Goal: Task Accomplishment & Management: Complete application form

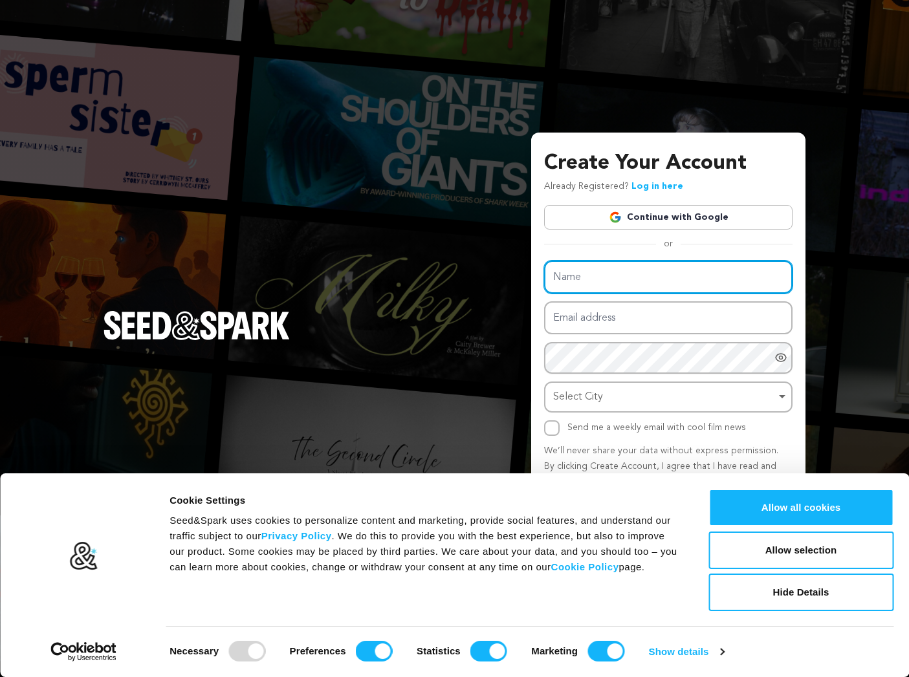
click at [662, 276] on input "Name" at bounding box center [668, 277] width 248 height 33
type input "[PERSON_NAME]"
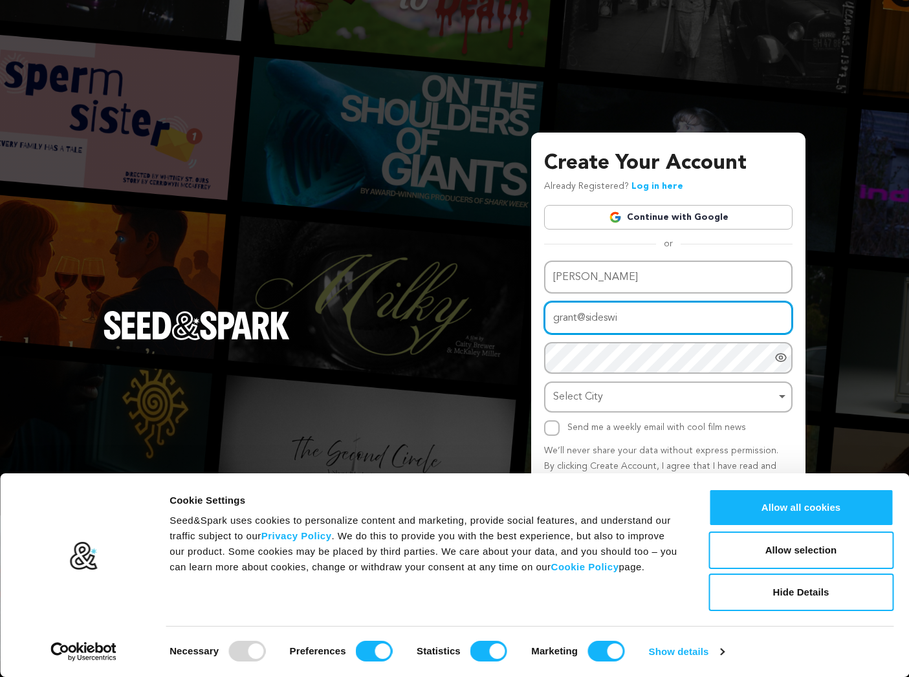
type input "grant@sideswipemedia.com"
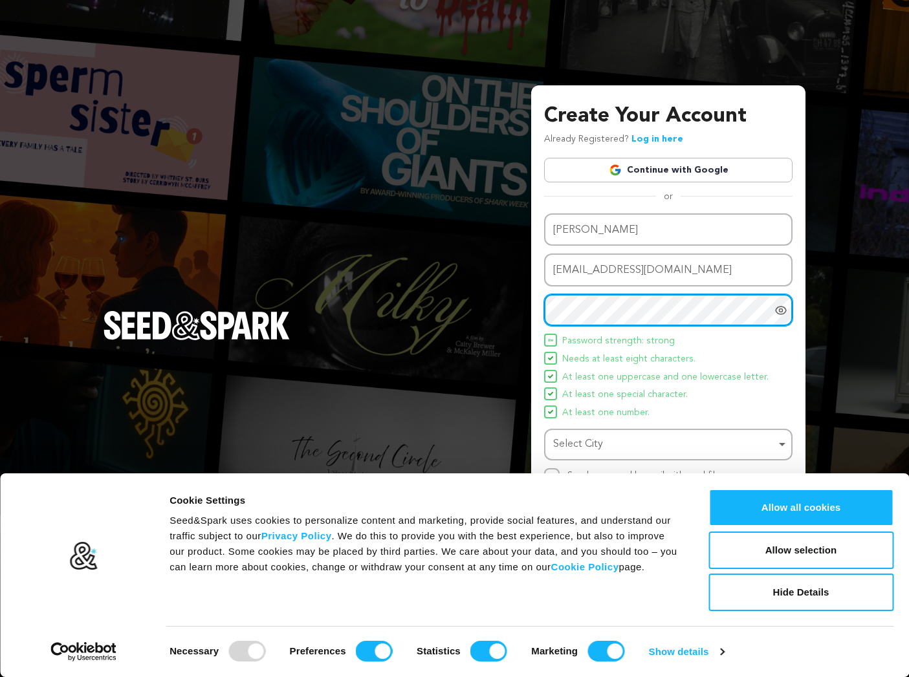
click at [648, 435] on div "Select City Remove item" at bounding box center [664, 444] width 223 height 19
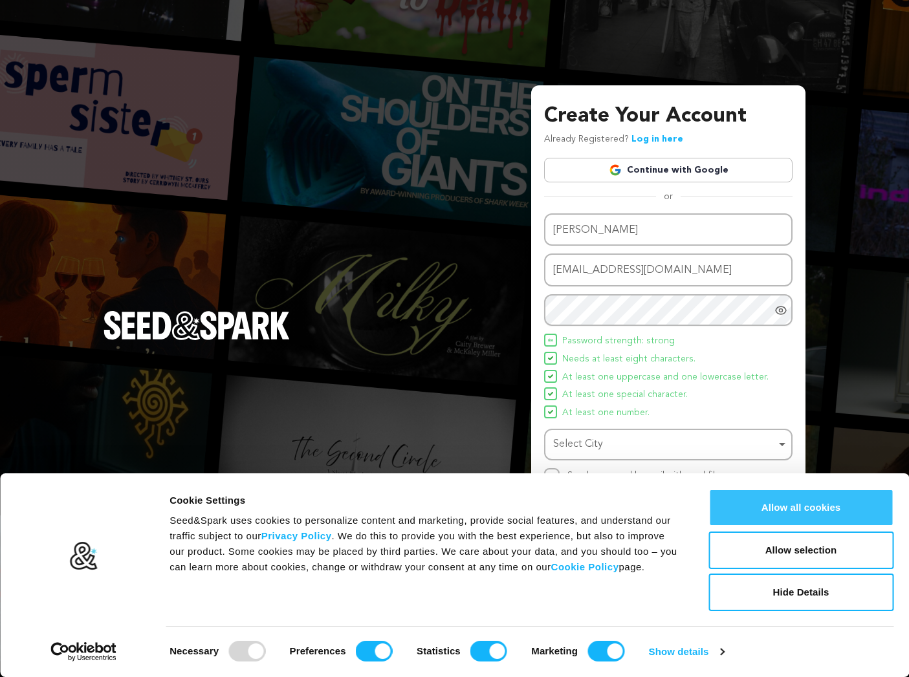
click at [767, 504] on button "Allow all cookies" at bounding box center [800, 508] width 185 height 38
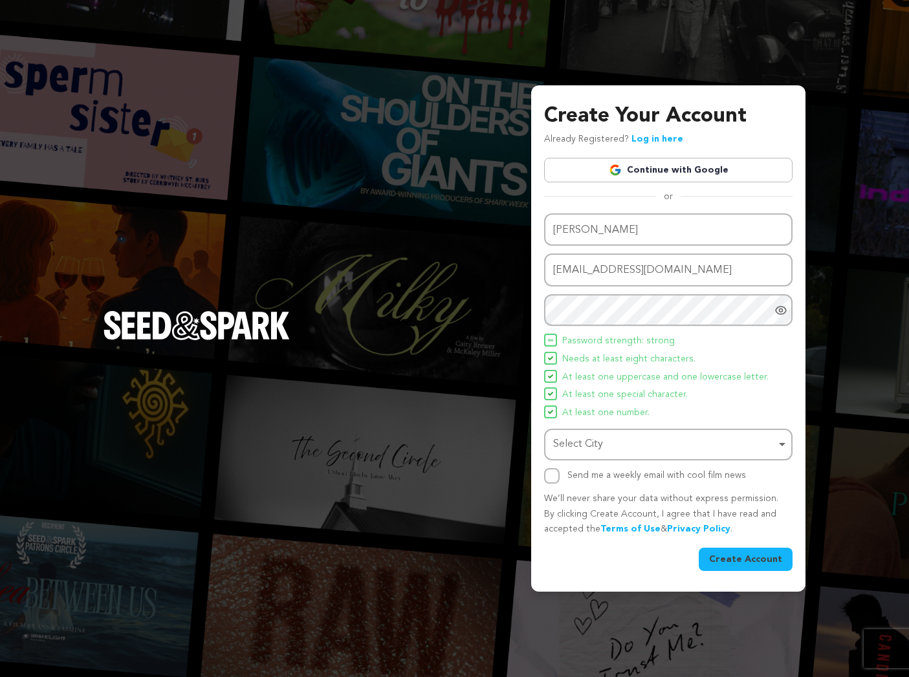
click at [788, 443] on div "Select City Select City Remove item" at bounding box center [668, 445] width 248 height 32
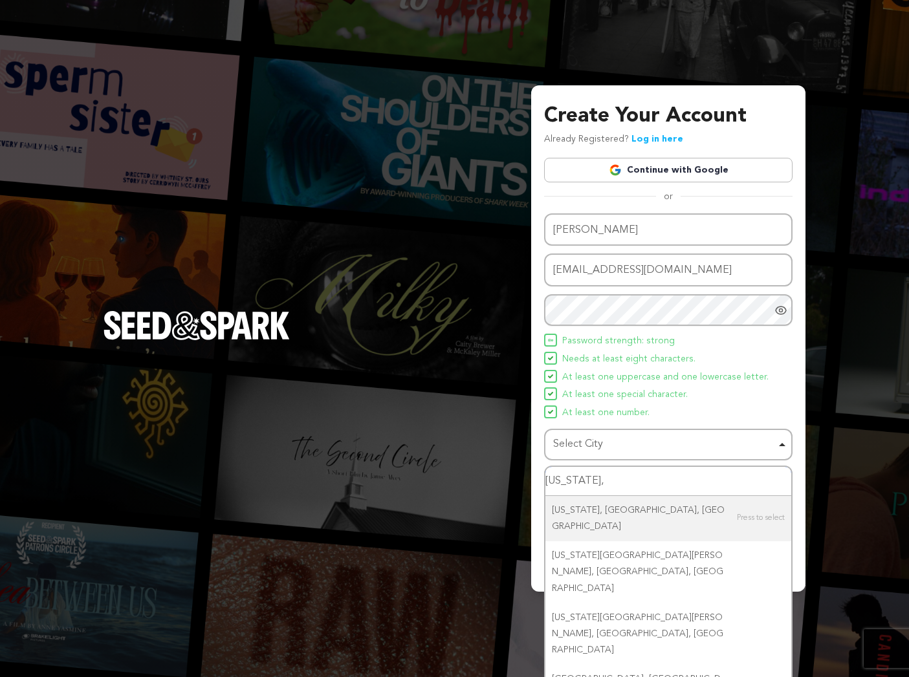
type input "New York, N"
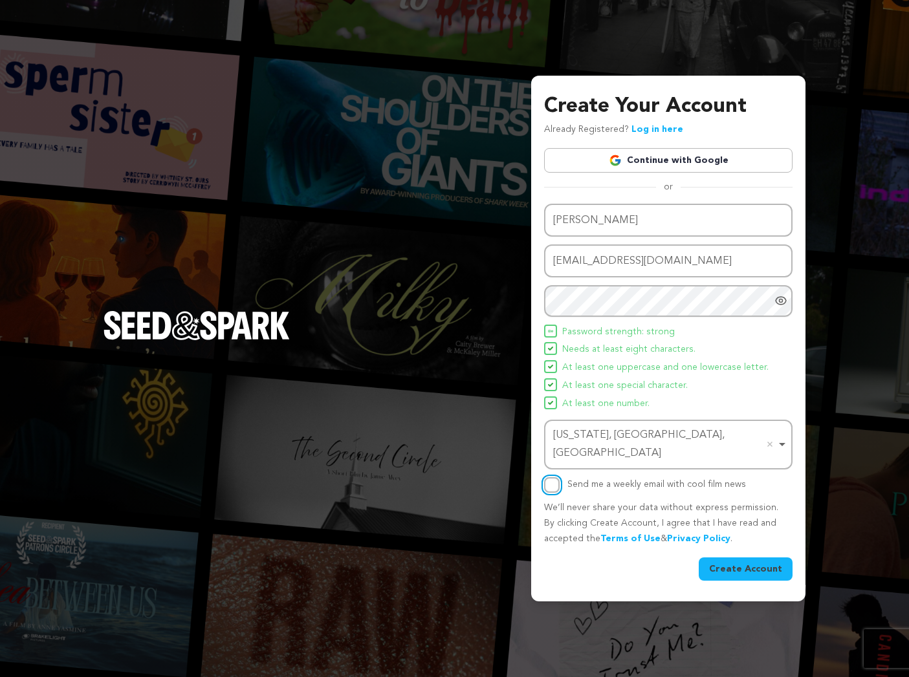
drag, startPoint x: 550, startPoint y: 474, endPoint x: 748, endPoint y: 545, distance: 210.3
click at [747, 544] on div "Name Grant Herson Email address grant@sideswipemedia.com Password Password must…" at bounding box center [668, 392] width 248 height 376
click at [766, 561] on button "Create Account" at bounding box center [746, 569] width 94 height 23
click at [746, 560] on button "Create Account" at bounding box center [746, 569] width 94 height 23
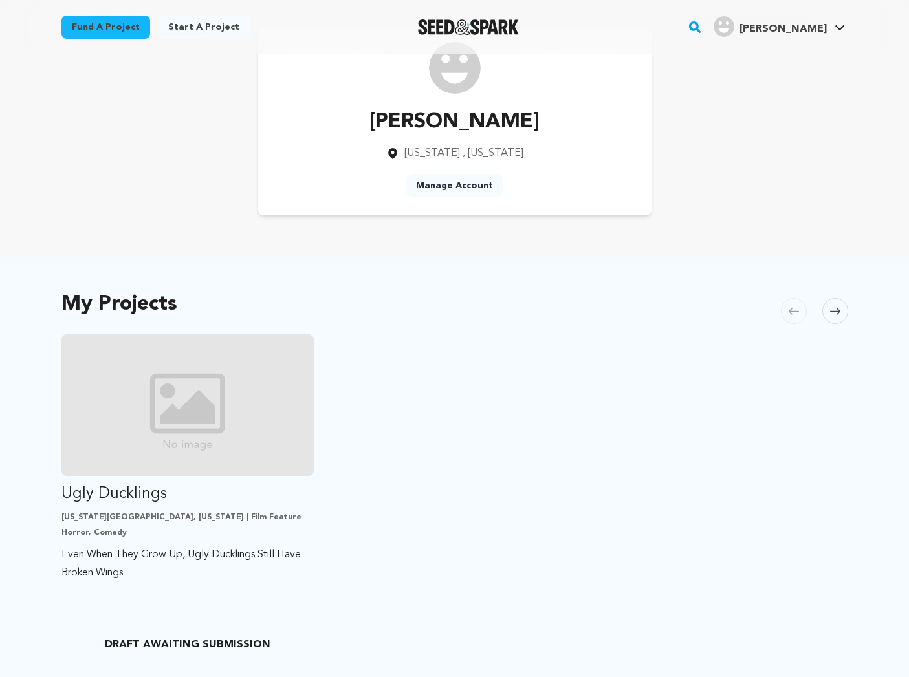
scroll to position [60, 0]
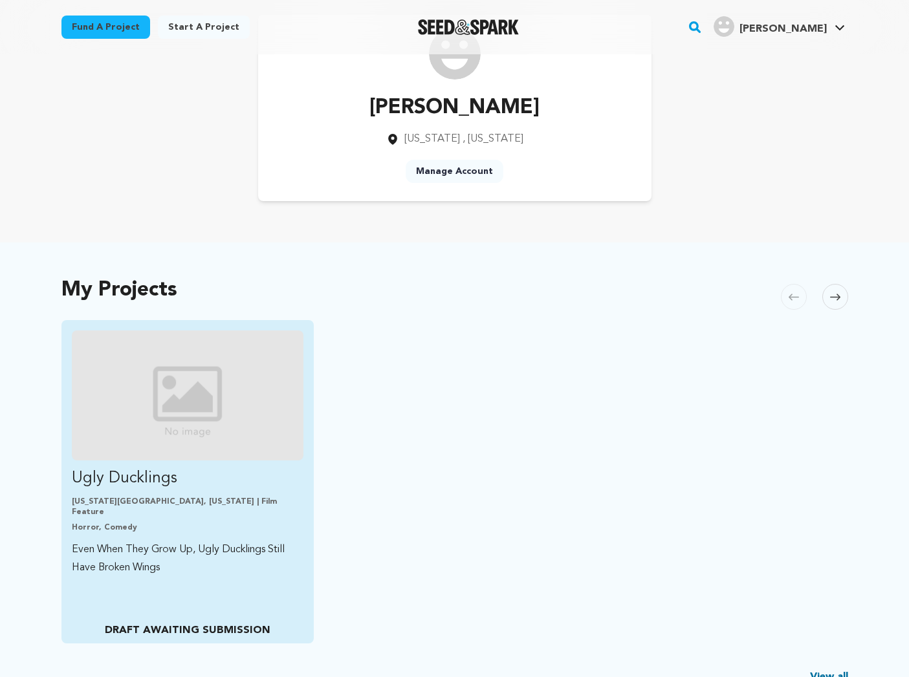
click at [149, 373] on img "Fund Ugly Ducklings" at bounding box center [188, 396] width 232 height 130
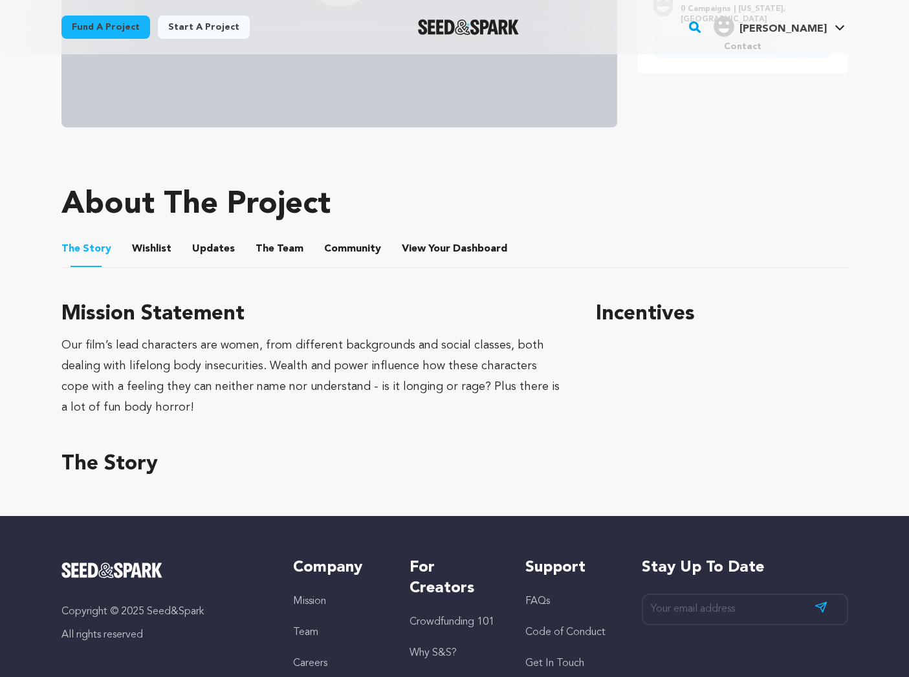
scroll to position [450, 0]
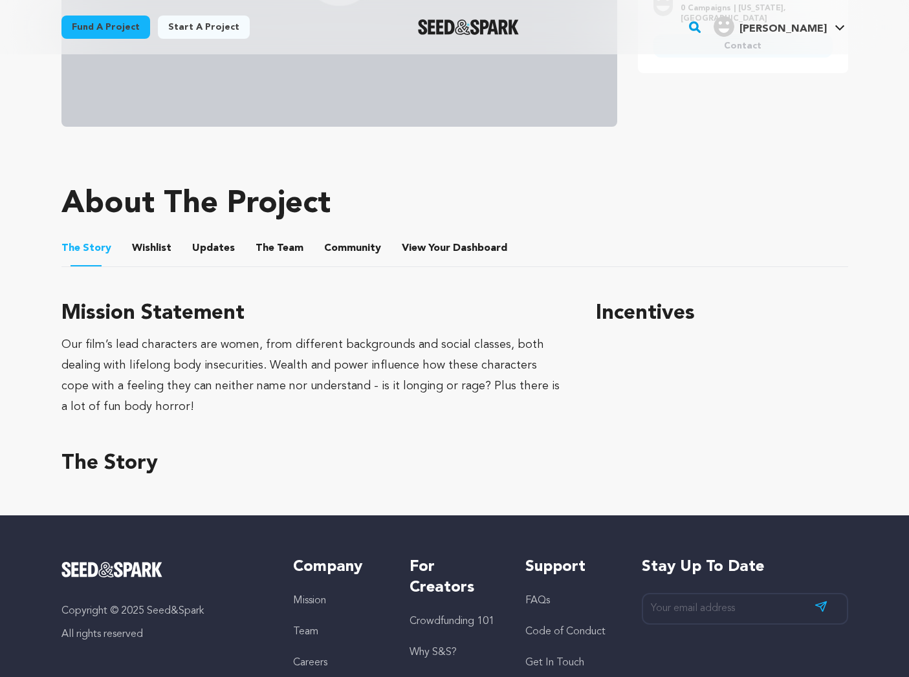
drag, startPoint x: 74, startPoint y: 347, endPoint x: 129, endPoint y: 343, distance: 55.8
click at [129, 343] on div "Our film’s lead characters are women, from different backgrounds and social cla…" at bounding box center [313, 375] width 504 height 83
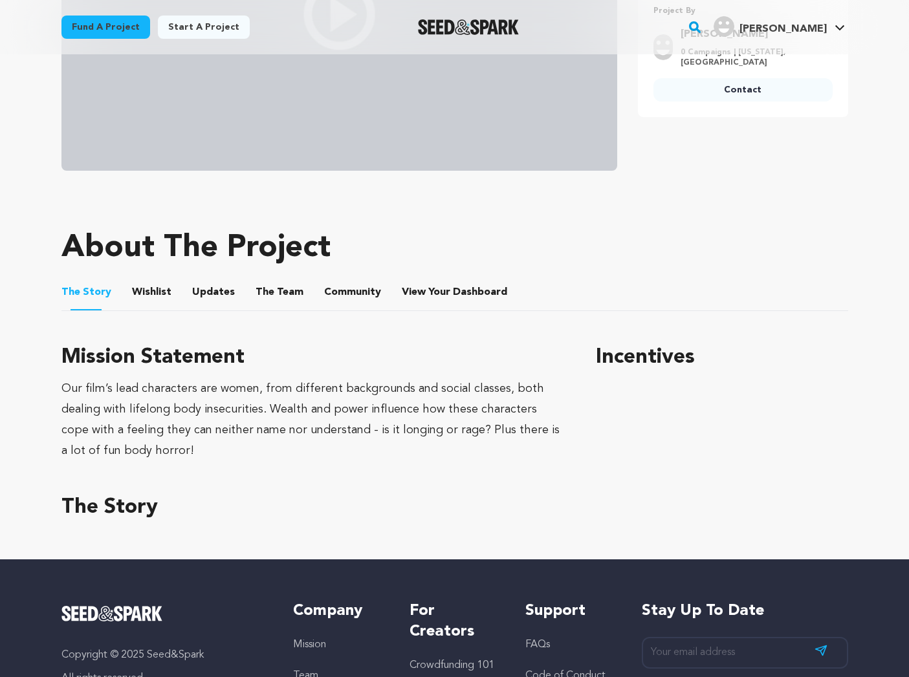
scroll to position [387, 0]
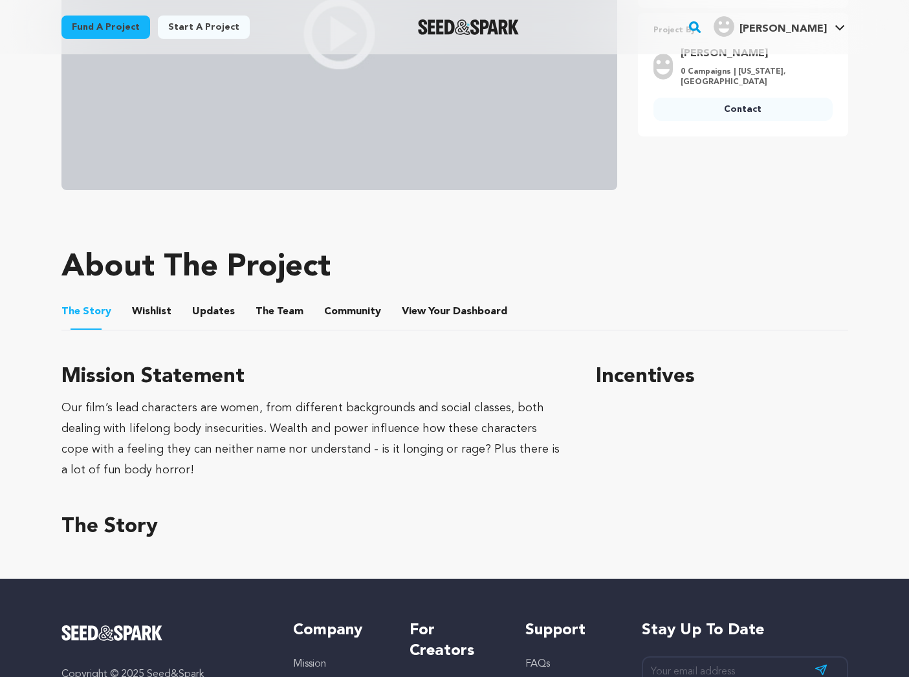
click at [155, 312] on button "Wishlist" at bounding box center [151, 314] width 31 height 31
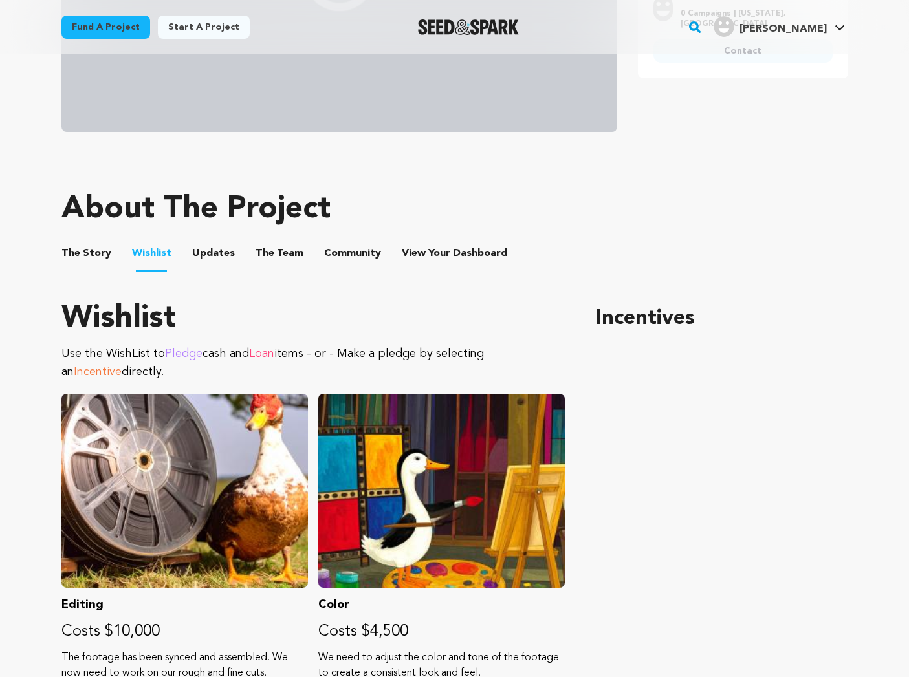
scroll to position [444, 0]
click at [198, 252] on button "Updates" at bounding box center [213, 256] width 31 height 31
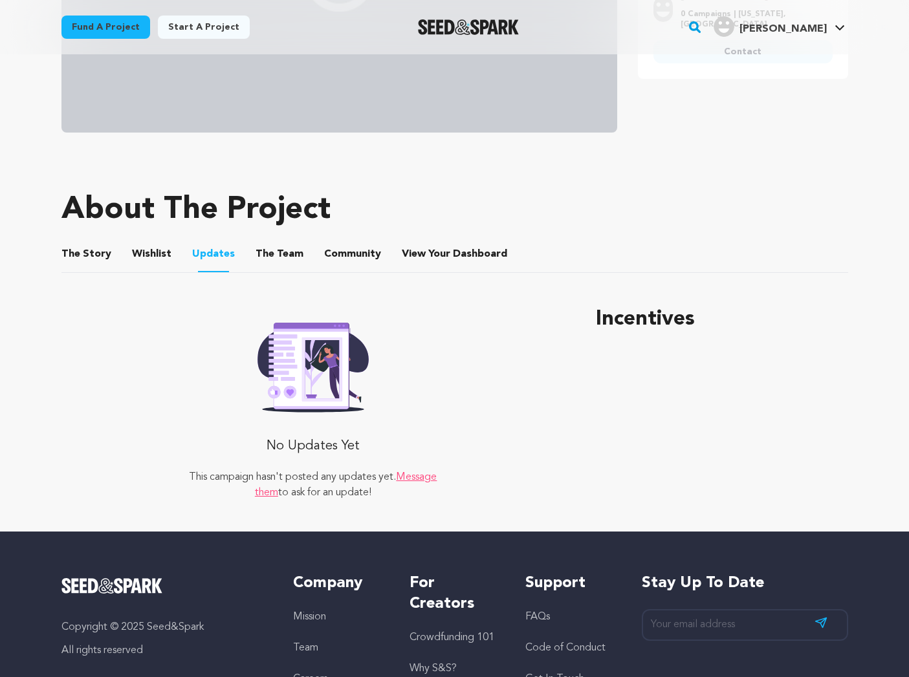
click at [283, 254] on button "The Team" at bounding box center [279, 256] width 31 height 31
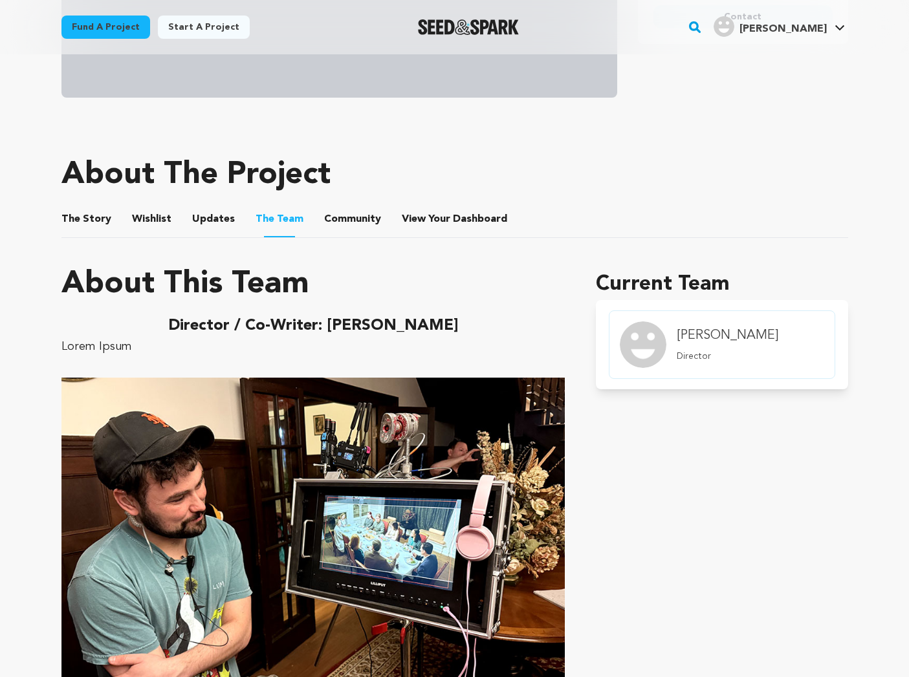
scroll to position [459, 0]
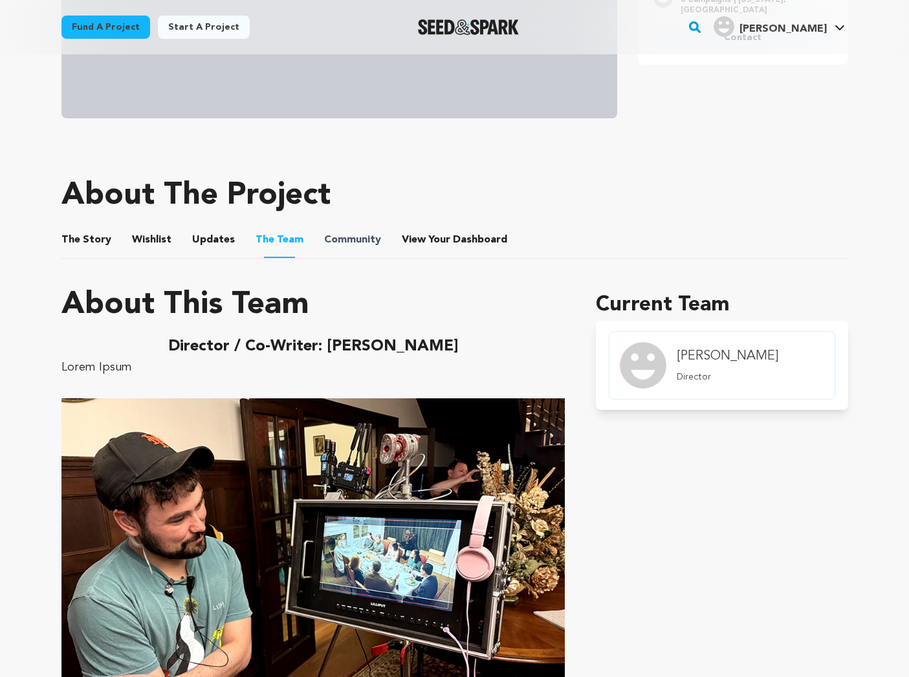
click at [325, 241] on span "Community" at bounding box center [352, 240] width 57 height 16
click at [337, 241] on button "Community" at bounding box center [352, 242] width 31 height 31
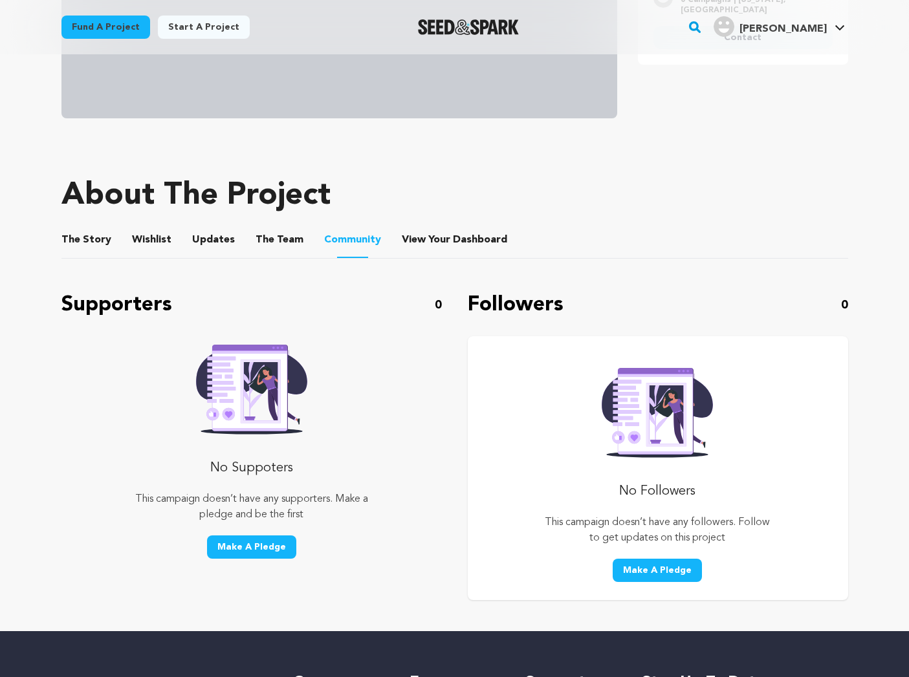
click at [155, 239] on button "Wishlist" at bounding box center [151, 242] width 31 height 31
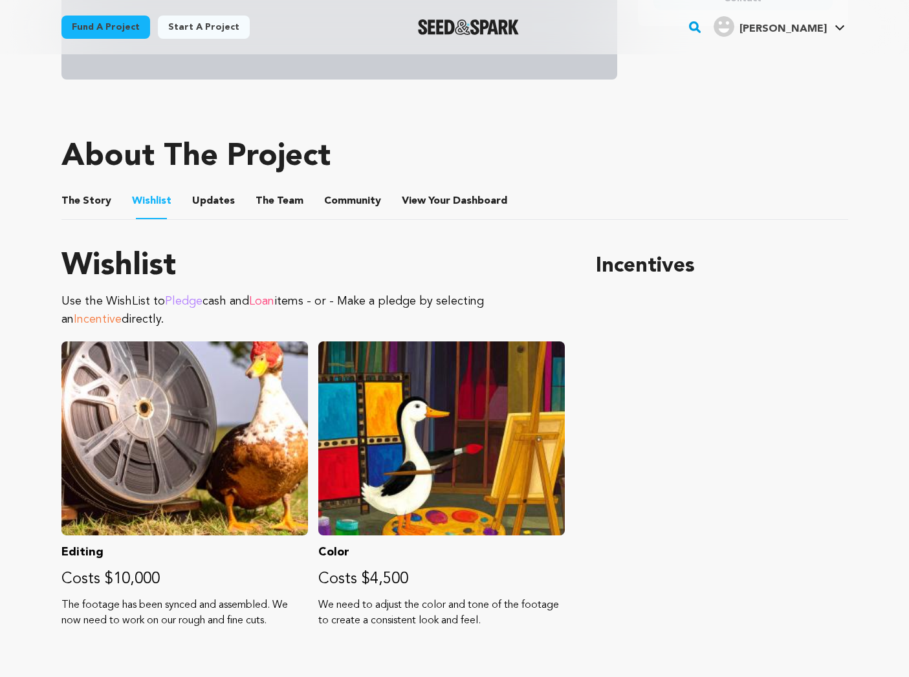
scroll to position [450, 0]
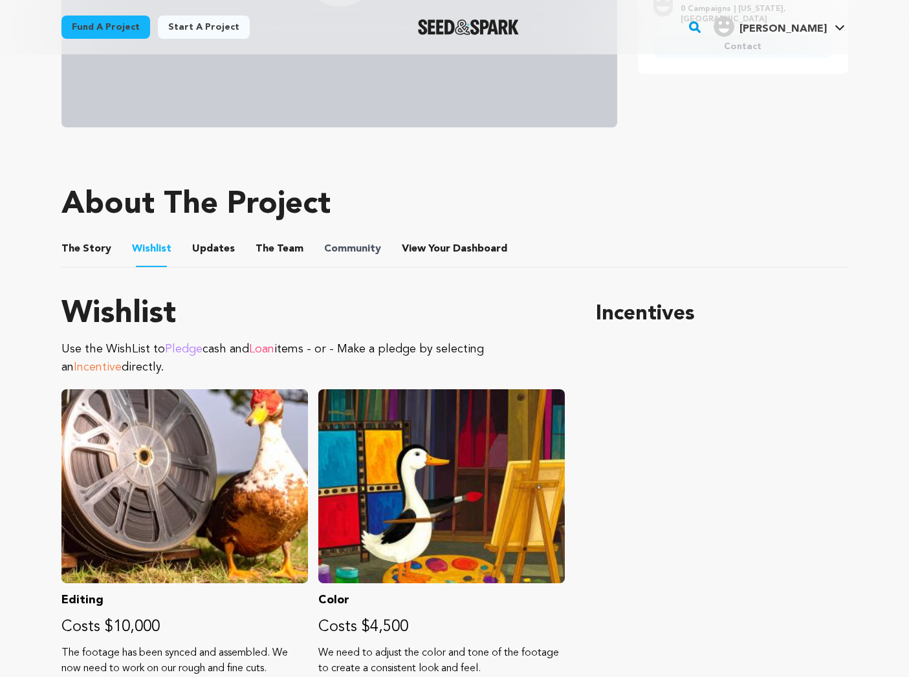
click at [324, 250] on span "Community" at bounding box center [352, 249] width 57 height 16
click at [337, 252] on button "Community" at bounding box center [352, 251] width 31 height 31
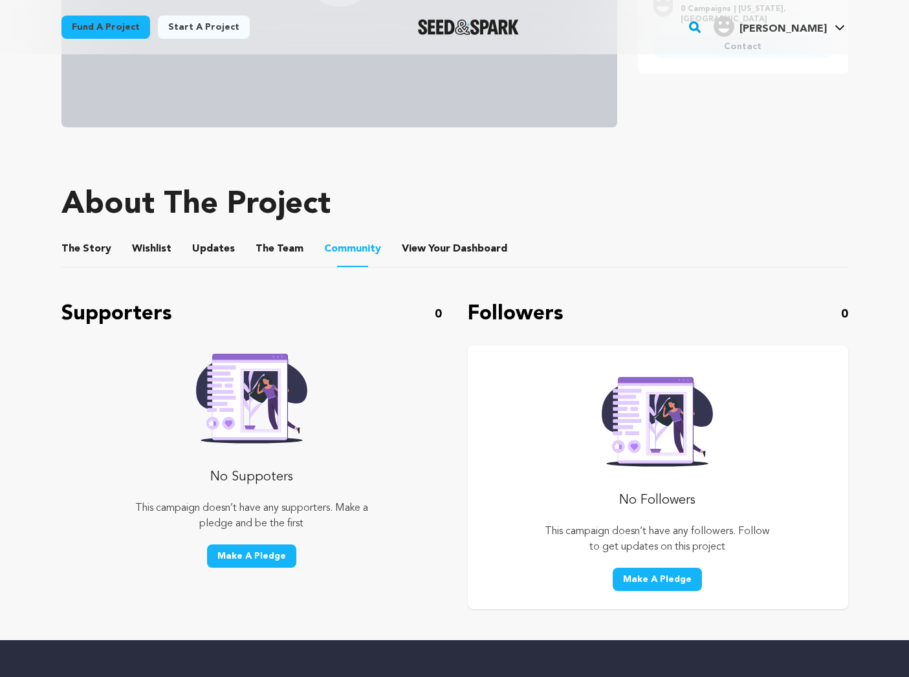
click at [279, 256] on button "The Team" at bounding box center [279, 251] width 31 height 31
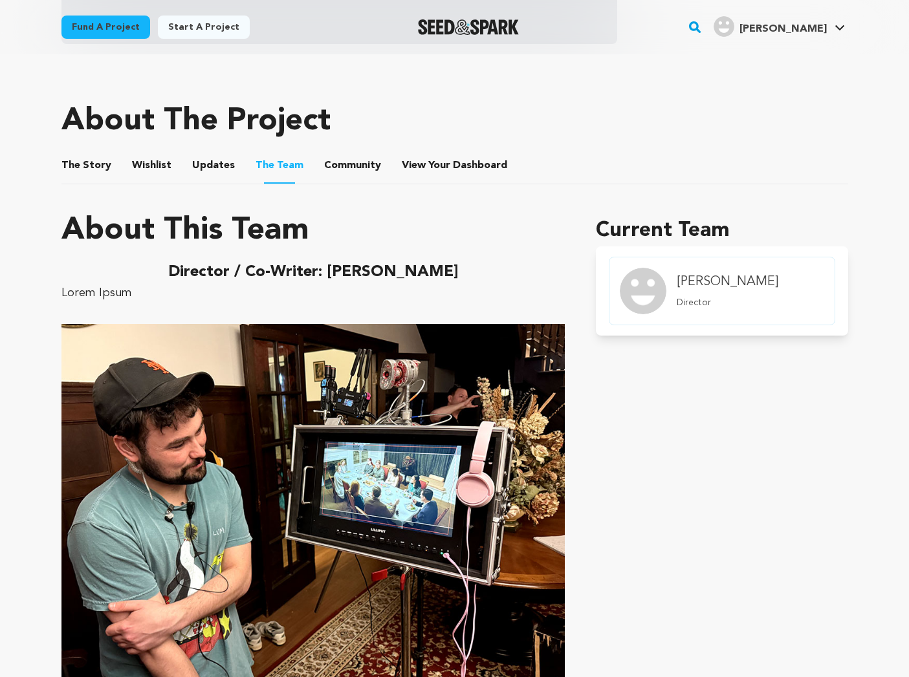
scroll to position [538, 0]
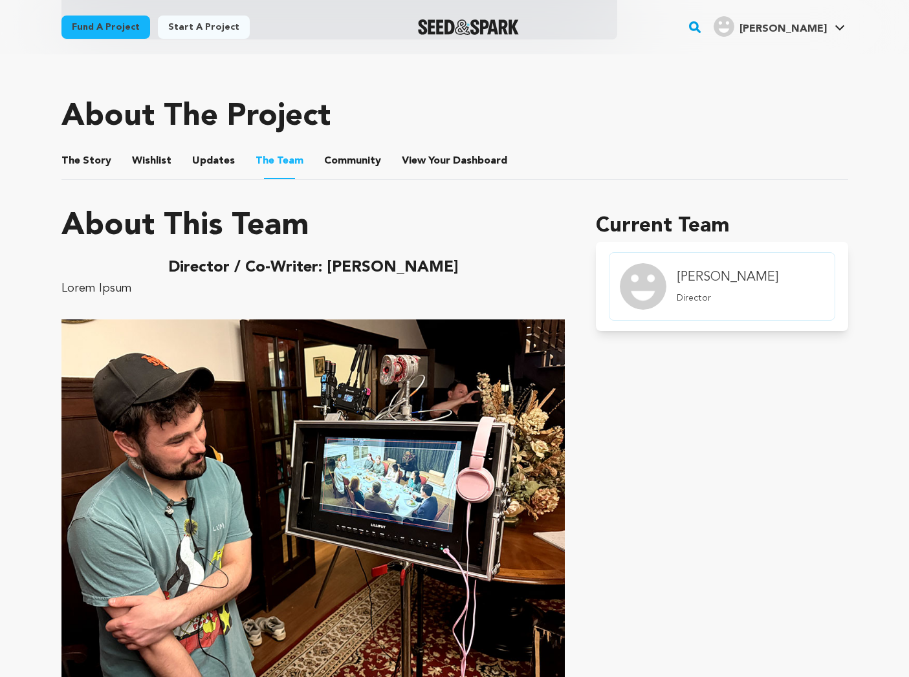
click at [344, 157] on button "Community" at bounding box center [352, 163] width 31 height 31
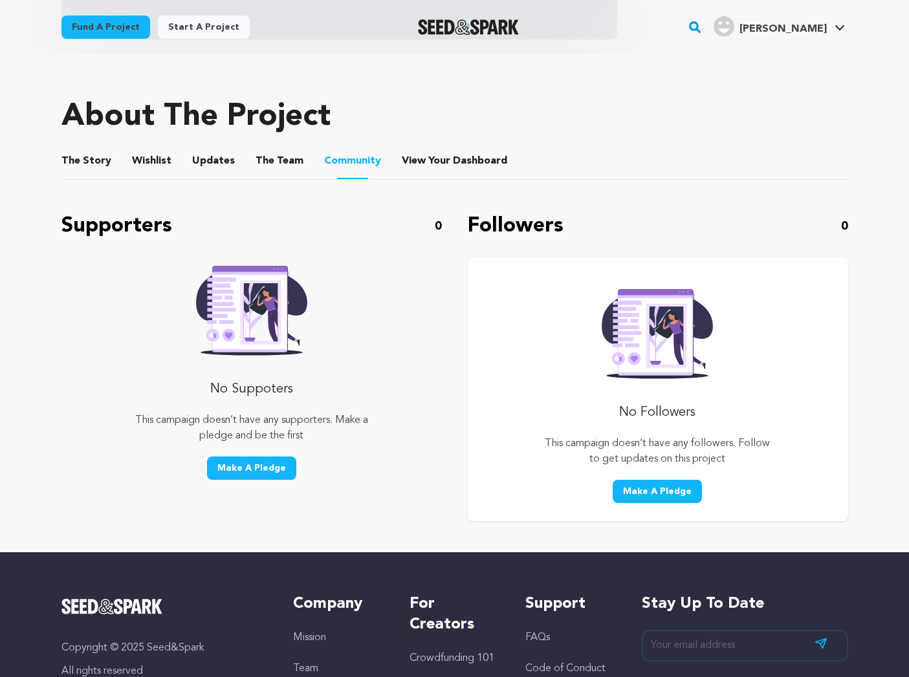
click at [441, 169] on li "View Your Dashboard View Your Dashboard" at bounding box center [456, 161] width 108 height 36
click at [430, 158] on span "View Your Dashboard" at bounding box center [456, 161] width 108 height 16
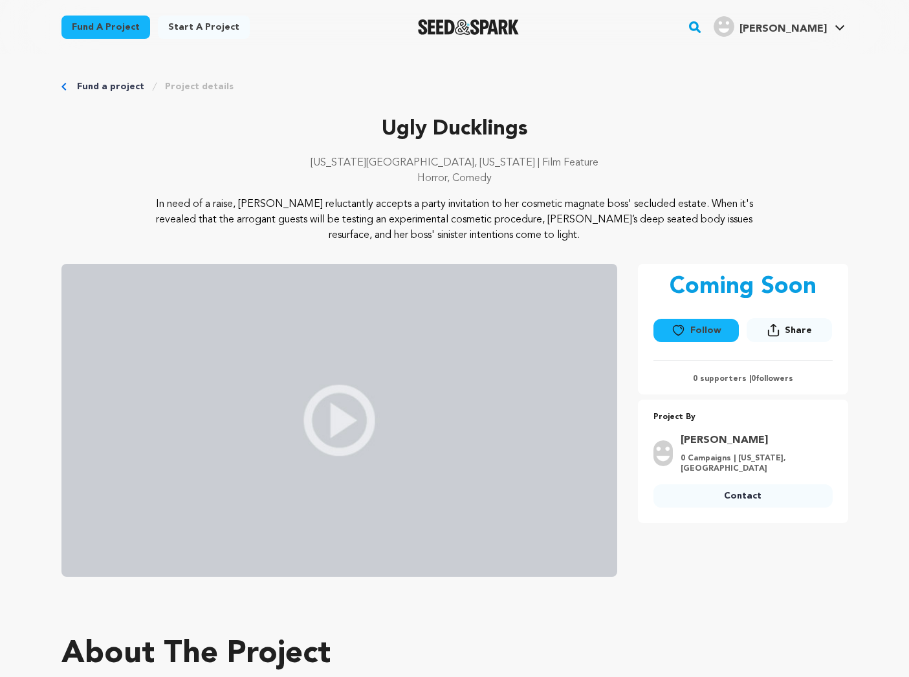
scroll to position [538, 0]
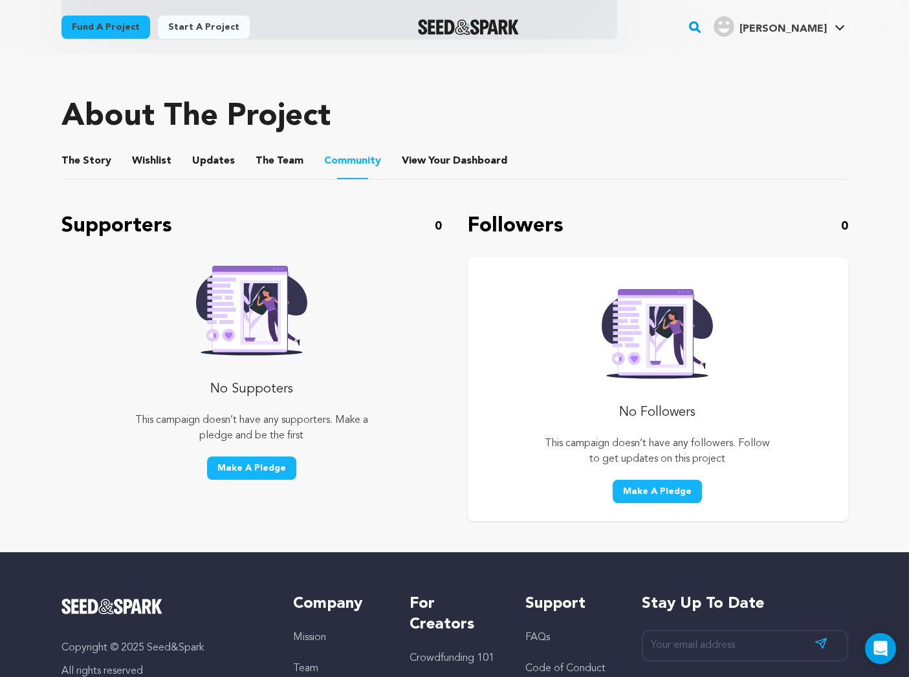
click at [198, 159] on button "Updates" at bounding box center [213, 163] width 31 height 31
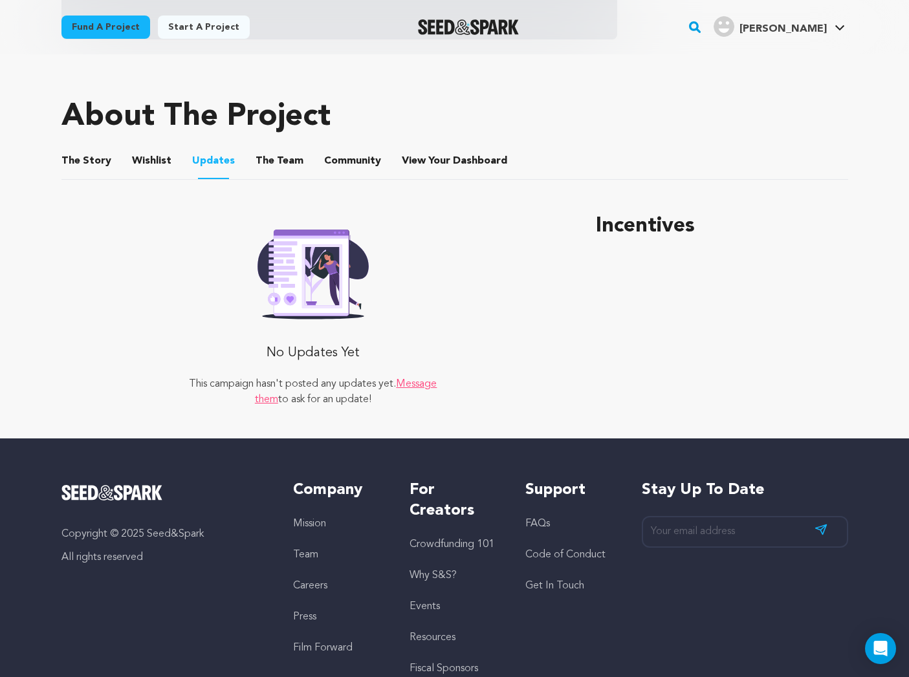
click at [159, 156] on button "Wishlist" at bounding box center [151, 163] width 31 height 31
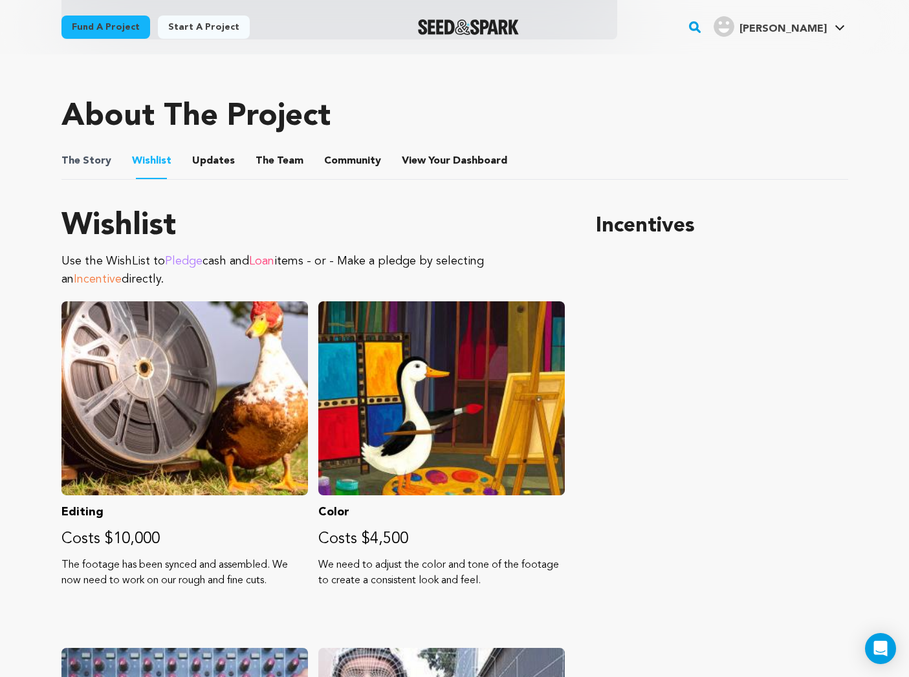
click at [100, 156] on span "The Story" at bounding box center [86, 161] width 50 height 16
click at [96, 160] on button "The Story" at bounding box center [86, 163] width 31 height 31
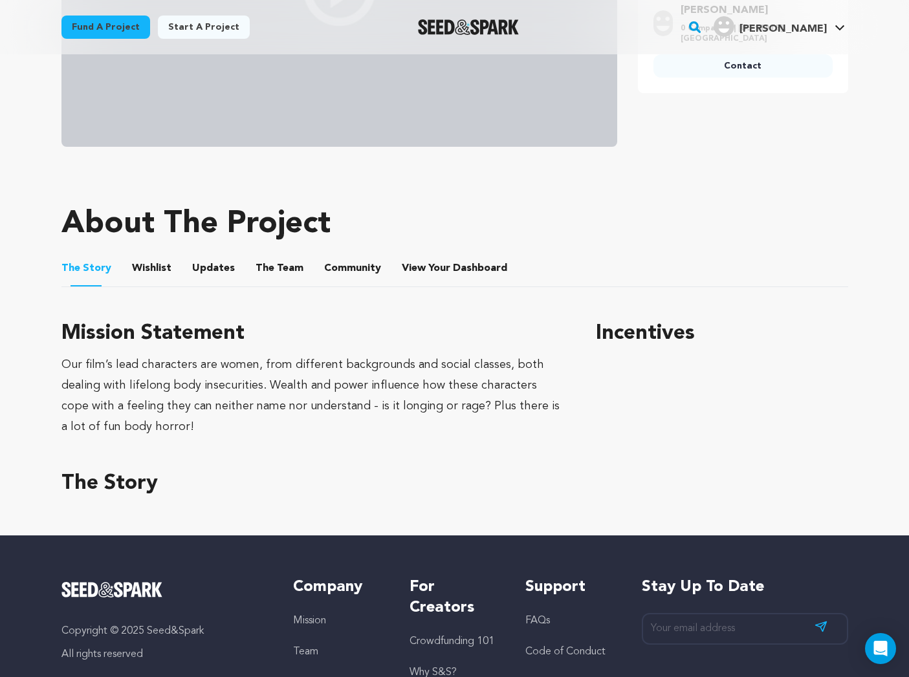
scroll to position [434, 0]
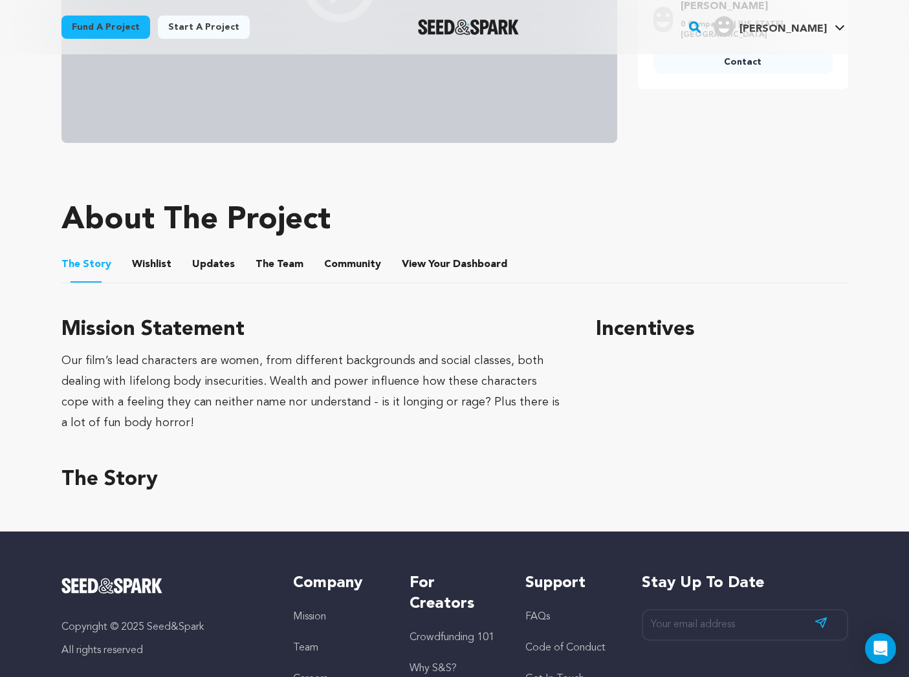
click at [278, 263] on button "The Team" at bounding box center [279, 267] width 31 height 31
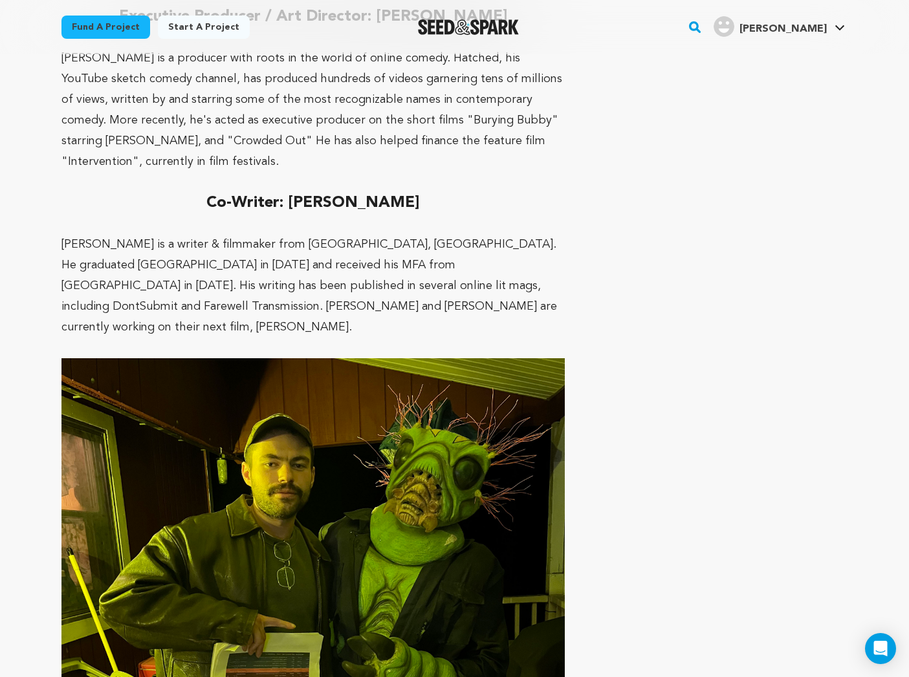
scroll to position [2252, 0]
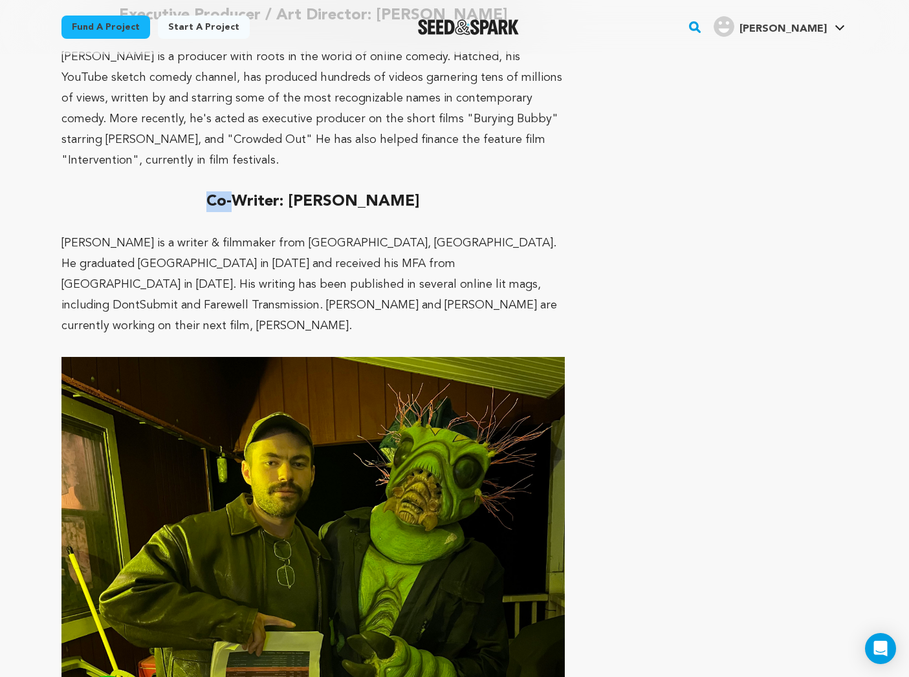
drag, startPoint x: 236, startPoint y: 177, endPoint x: 195, endPoint y: 176, distance: 41.4
click at [195, 191] on h2 "Co-Writer: [PERSON_NAME]" at bounding box center [313, 201] width 504 height 21
click at [226, 194] on strong "Co-Writer: [PERSON_NAME]" at bounding box center [312, 202] width 213 height 16
drag, startPoint x: 236, startPoint y: 179, endPoint x: 199, endPoint y: 174, distance: 37.1
click at [199, 191] on h2 "Co-Writer: [PERSON_NAME]" at bounding box center [313, 201] width 504 height 21
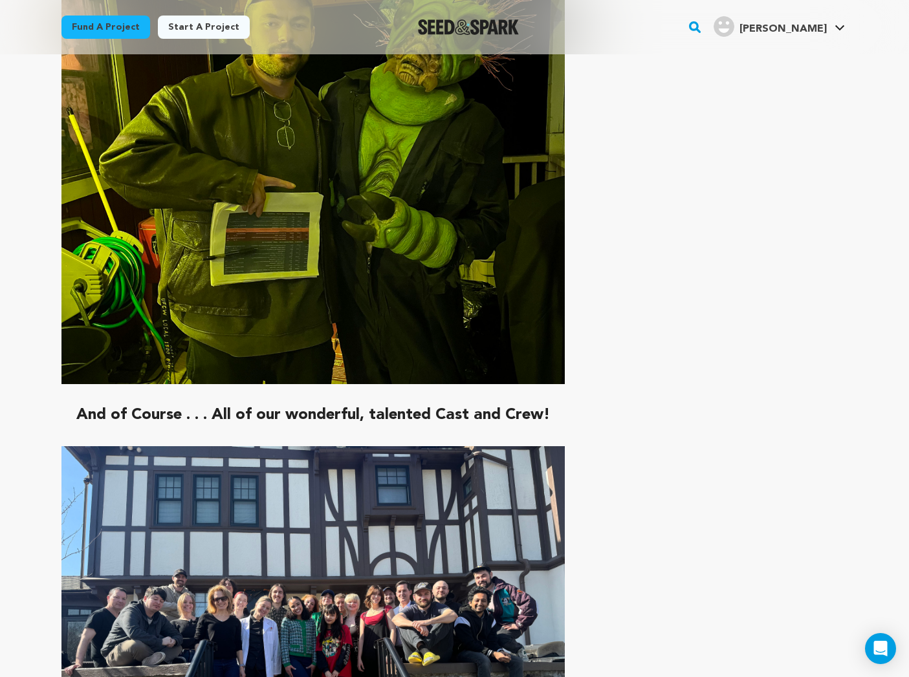
scroll to position [2716, 0]
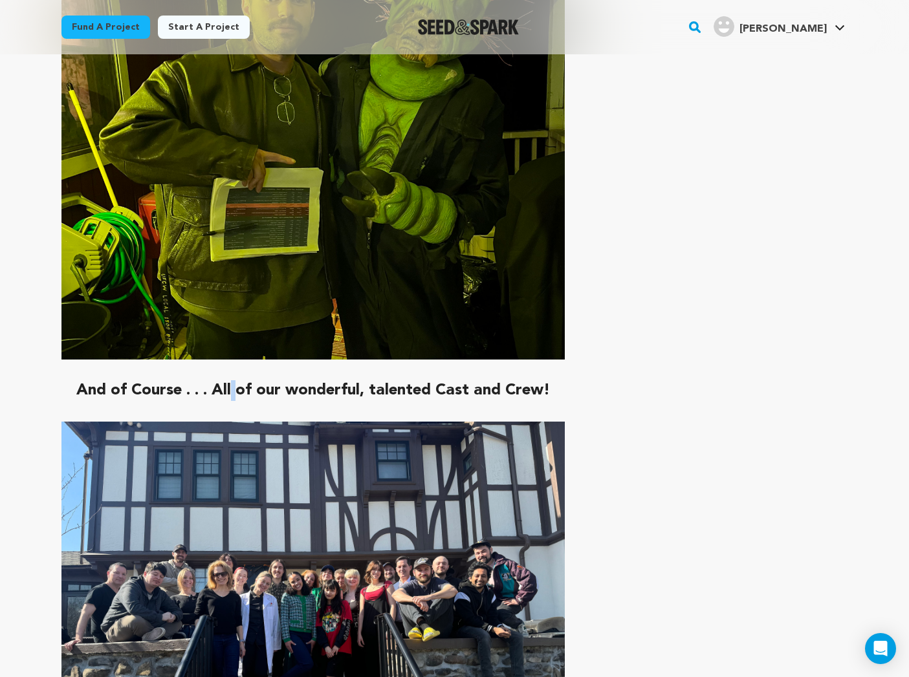
click at [232, 383] on strong "And of Course . . . All of our wonderful, talented Cast and Crew!" at bounding box center [313, 391] width 474 height 16
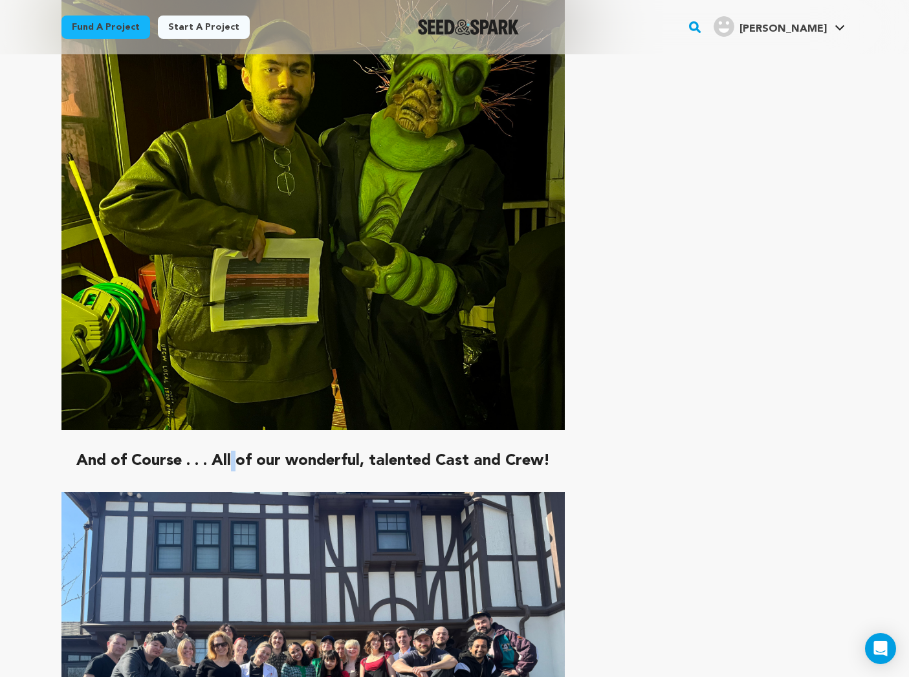
copy strong
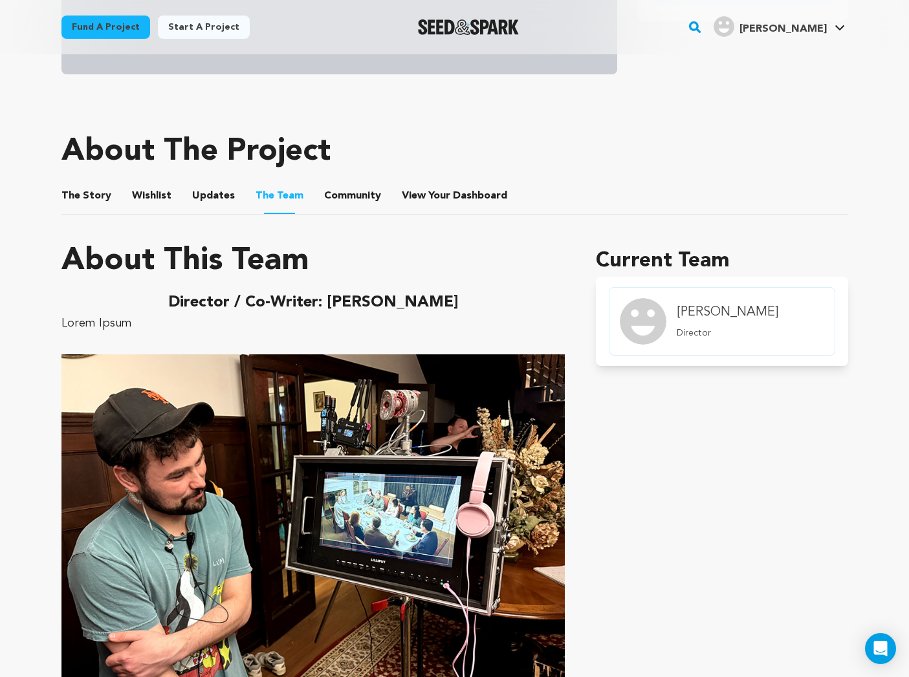
scroll to position [500, 0]
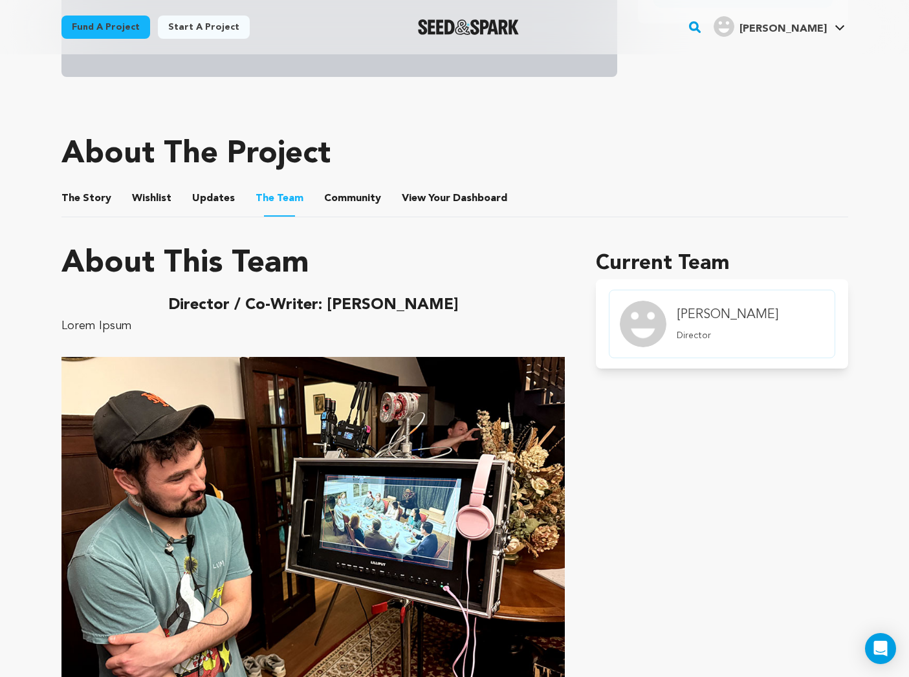
click at [87, 199] on button "The Story" at bounding box center [86, 201] width 31 height 31
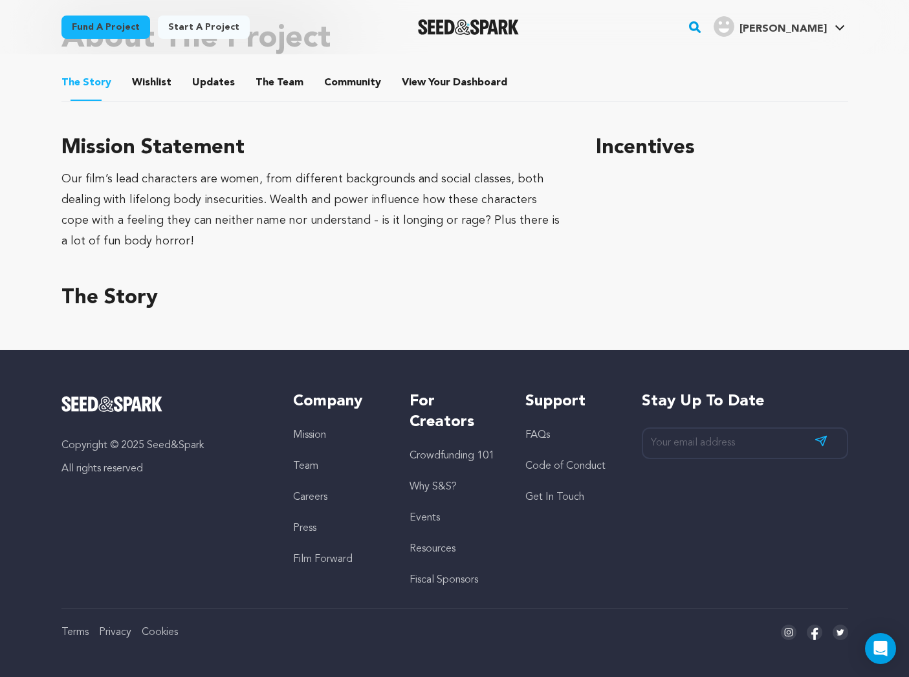
scroll to position [616, 0]
